Goal: Information Seeking & Learning: Find specific fact

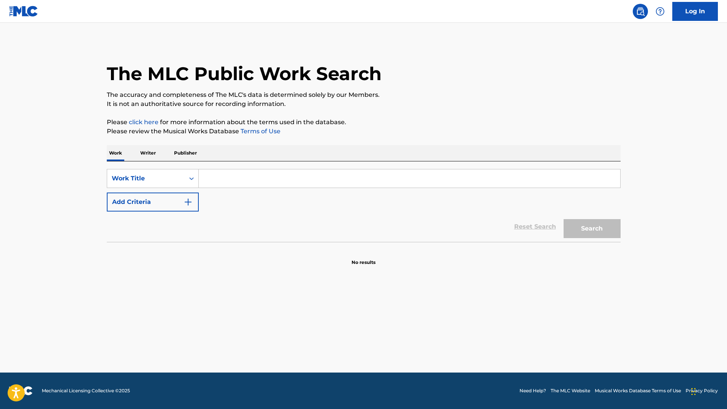
click at [273, 171] on input "Search Form" at bounding box center [409, 178] width 421 height 18
paste input "Dil Nu"
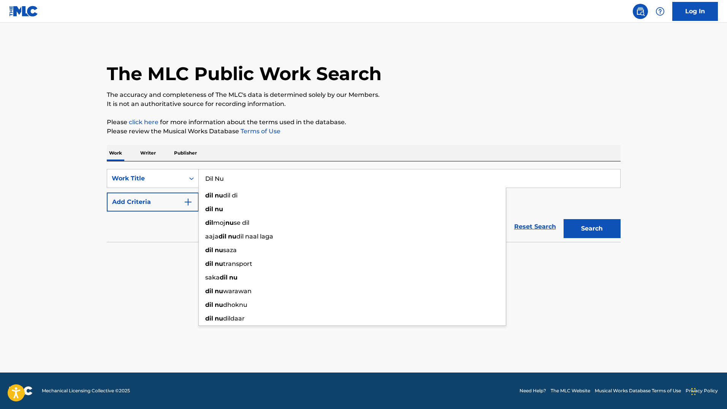
type input "Dil Nu"
click at [168, 195] on button "Add Criteria" at bounding box center [153, 202] width 92 height 19
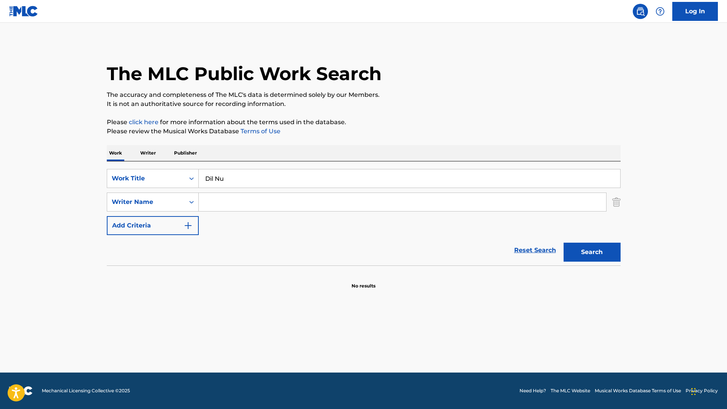
click at [222, 197] on input "Search Form" at bounding box center [402, 202] width 407 height 18
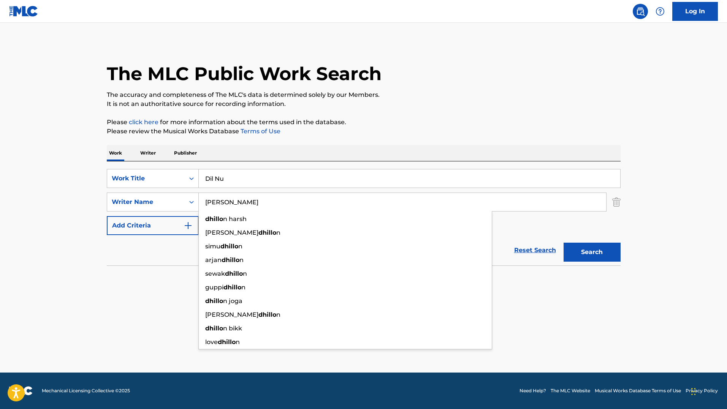
type input "[PERSON_NAME]"
click at [563, 243] on button "Search" at bounding box center [591, 252] width 57 height 19
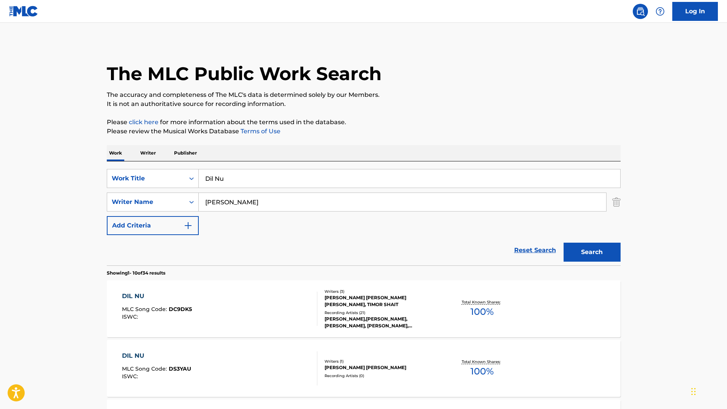
drag, startPoint x: 8, startPoint y: 328, endPoint x: 217, endPoint y: 306, distance: 210.8
click at [217, 306] on div "DIL NU MLC Song Code : DC9DK5 ISWC :" at bounding box center [219, 309] width 195 height 34
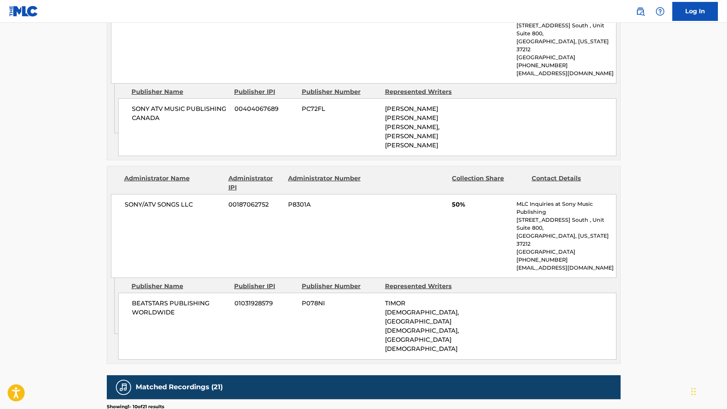
scroll to position [624, 0]
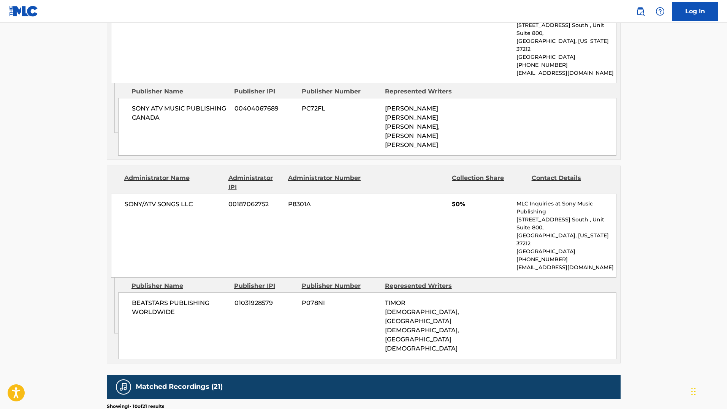
click at [632, 191] on main "< Back to public search results Copy work link DIL NU Work Detail Member Work I…" at bounding box center [363, 28] width 727 height 1259
click at [663, 226] on main "< Back to public search results Copy work link DIL NU Work Detail Member Work I…" at bounding box center [363, 28] width 727 height 1259
